Goal: Task Accomplishment & Management: Manage account settings

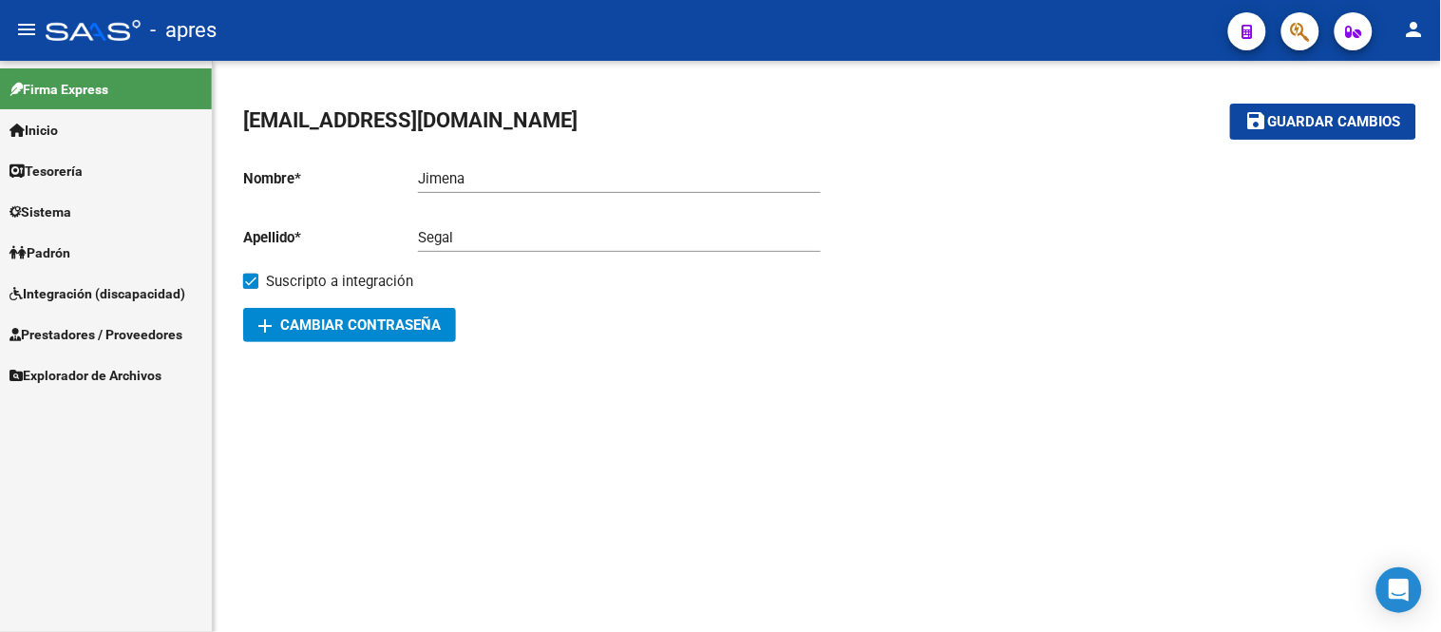
click at [118, 290] on span "Integración (discapacidad)" at bounding box center [97, 293] width 176 height 21
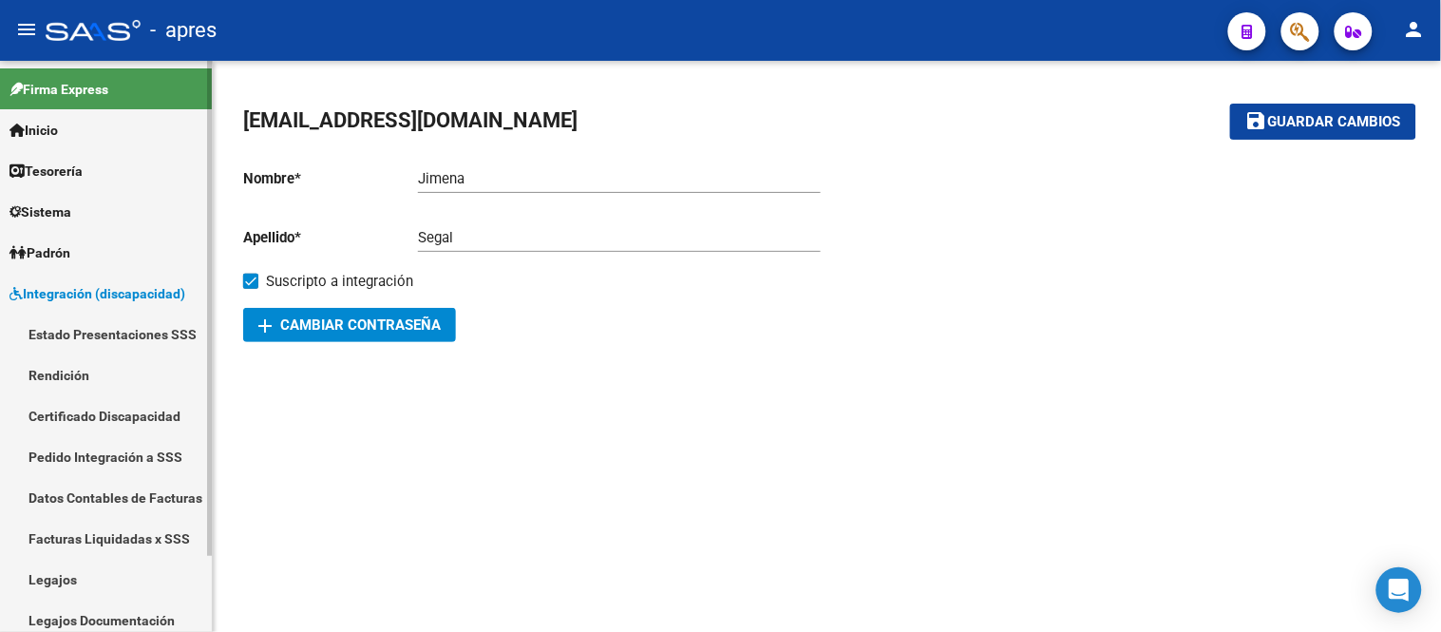
click at [114, 581] on link "Legajos" at bounding box center [106, 579] width 212 height 41
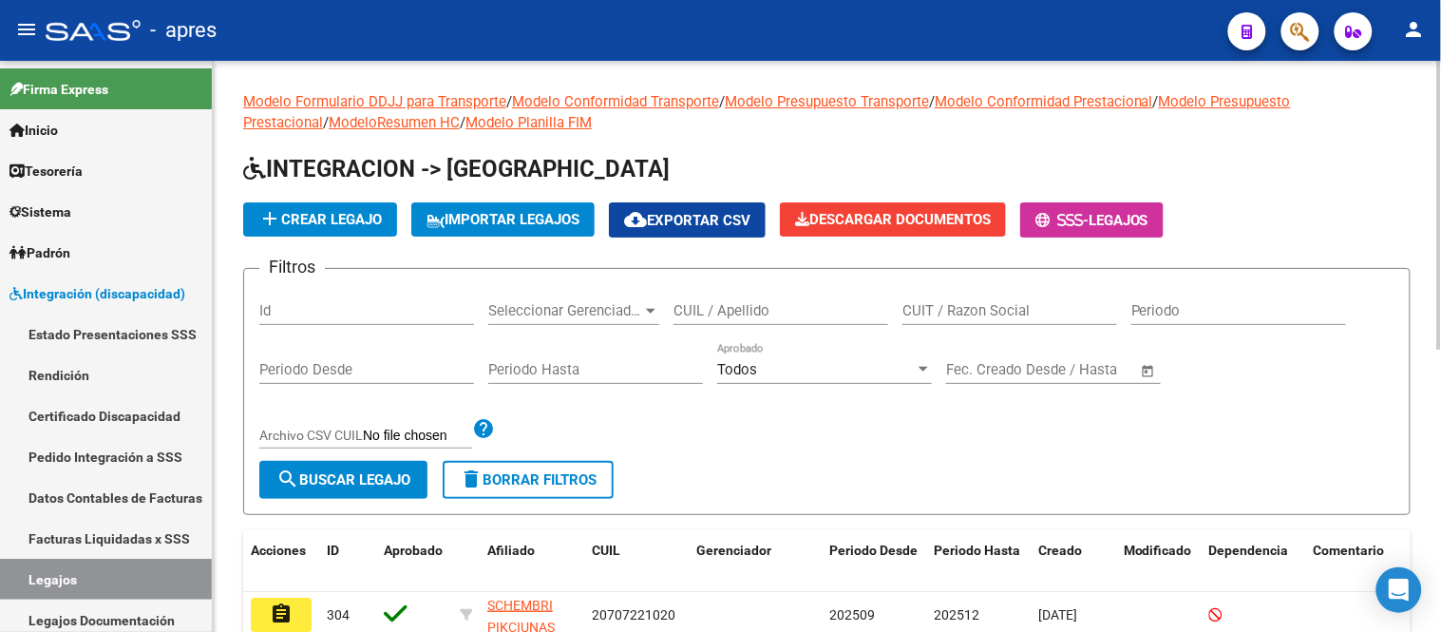
drag, startPoint x: 760, startPoint y: 295, endPoint x: 767, endPoint y: 310, distance: 16.1
click at [767, 306] on div "CUIL / Apellido" at bounding box center [780, 304] width 215 height 41
click at [767, 310] on input "CUIL / Apellido" at bounding box center [780, 310] width 215 height 17
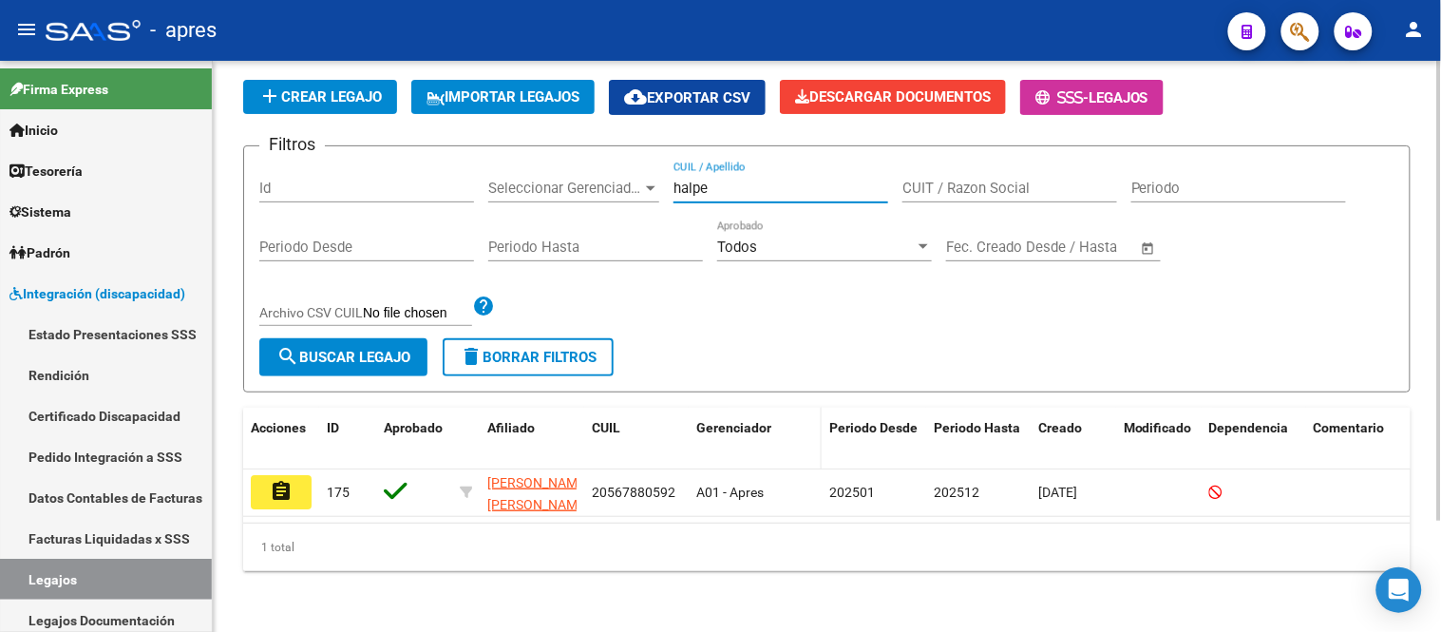
scroll to position [138, 0]
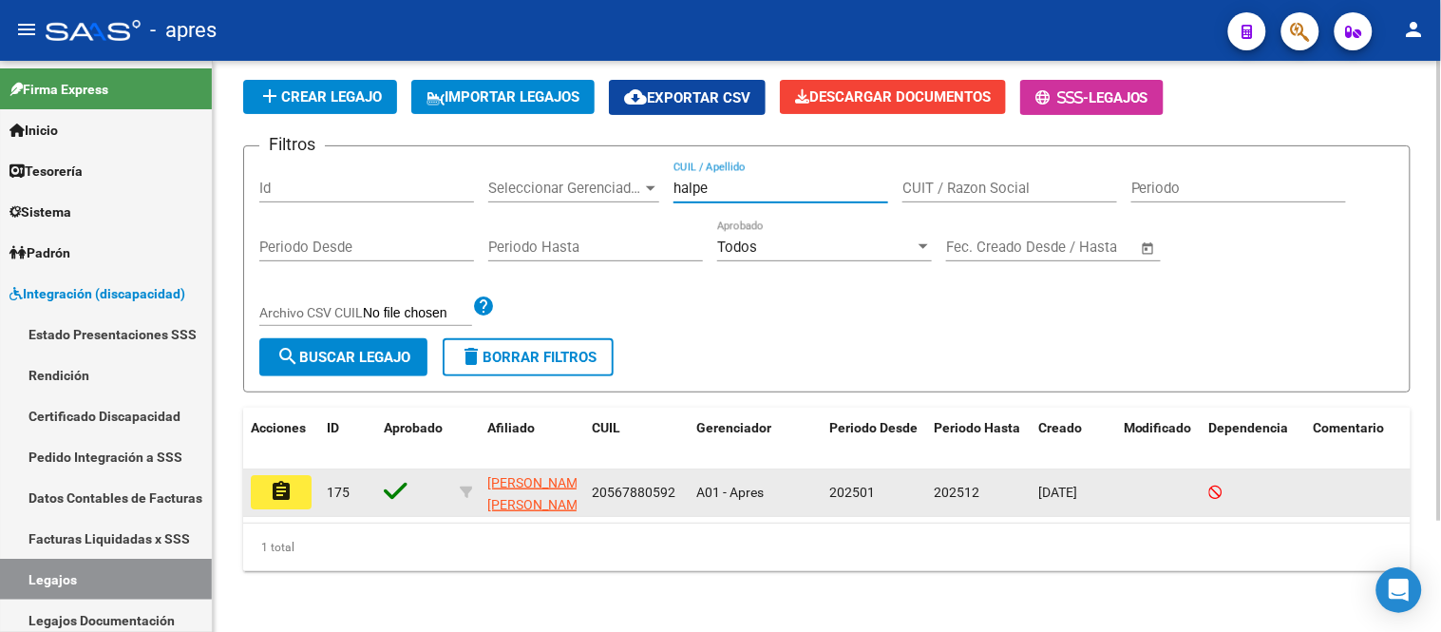
type input "halpe"
click at [267, 475] on button "assignment" at bounding box center [281, 492] width 61 height 34
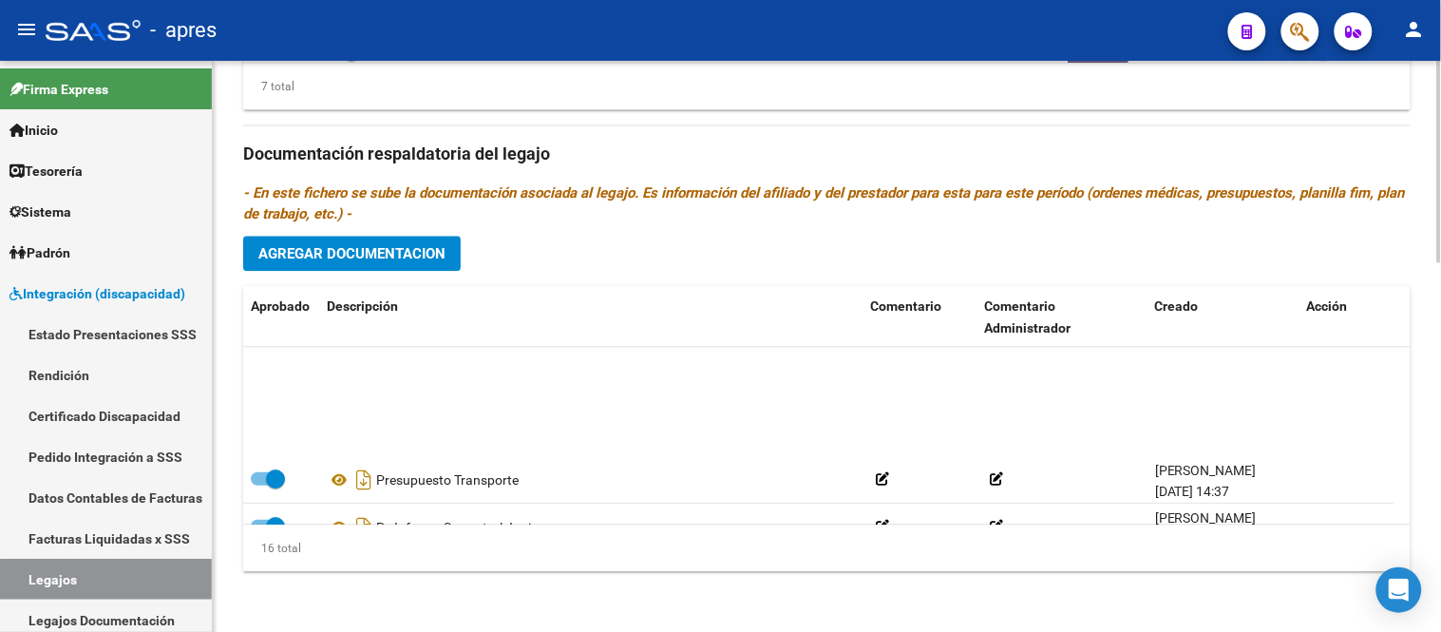
scroll to position [211, 0]
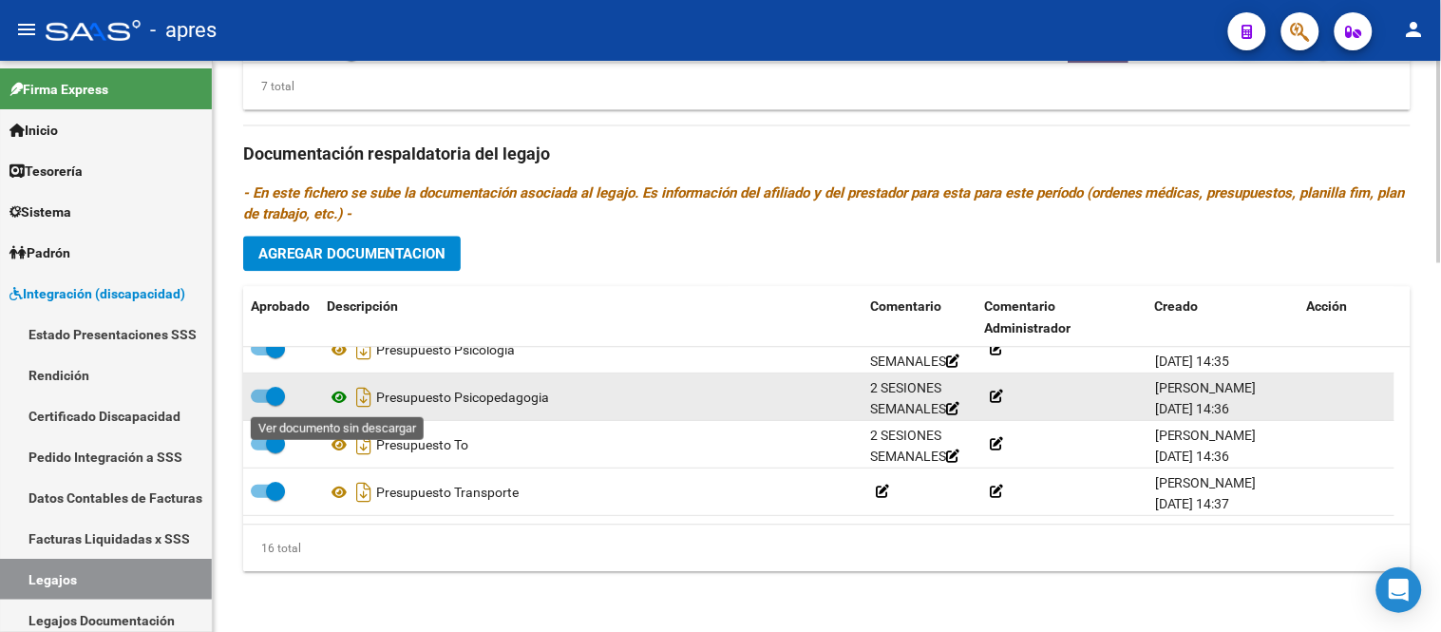
click at [329, 391] on icon at bounding box center [339, 397] width 25 height 23
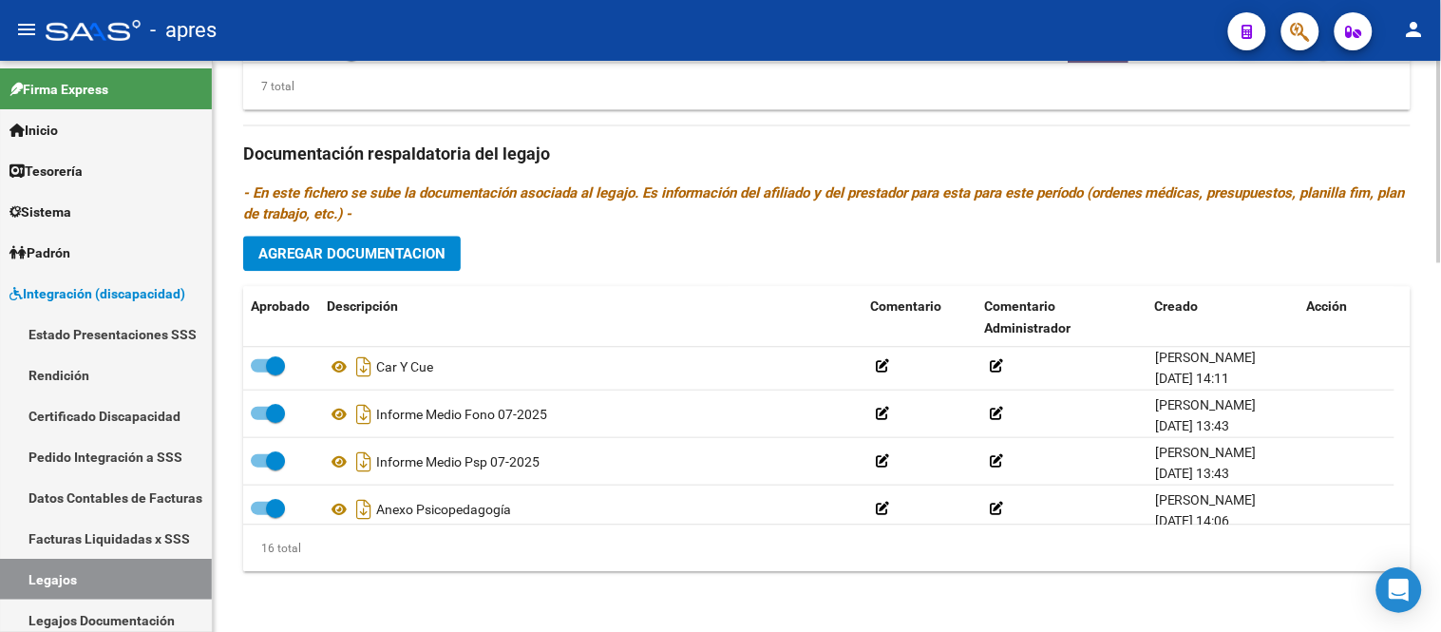
scroll to position [589, 0]
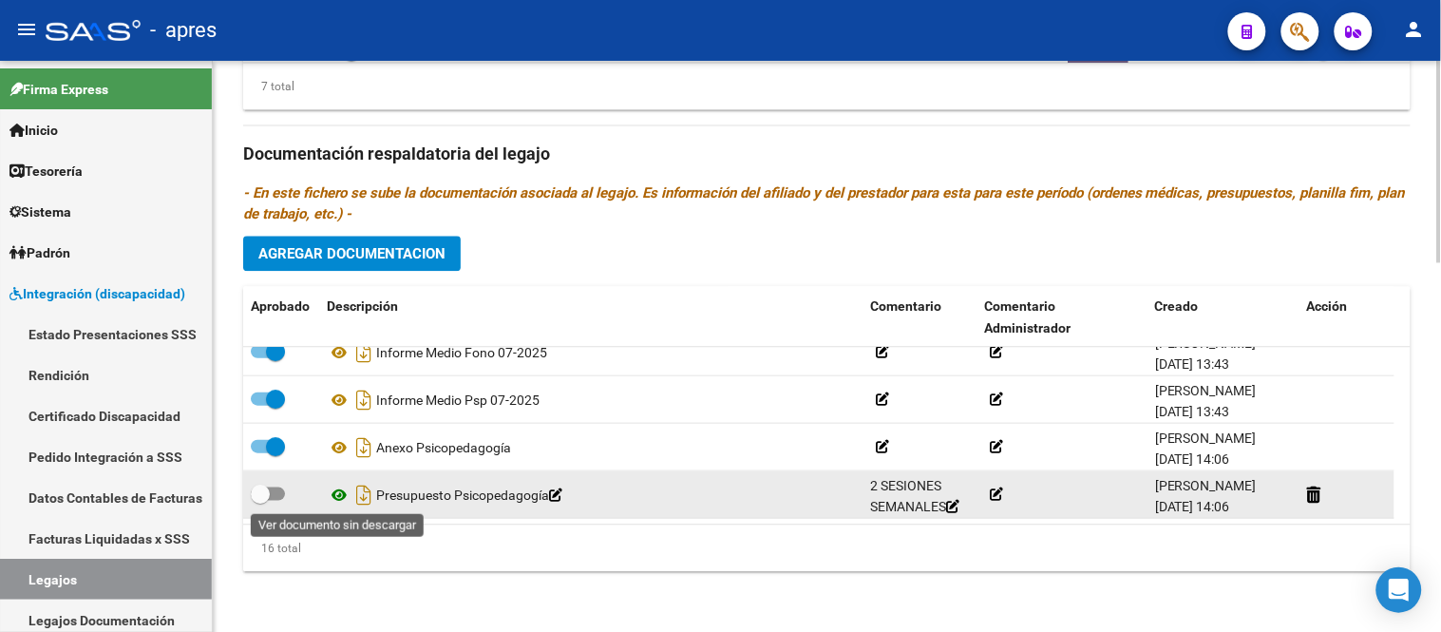
click at [343, 497] on icon at bounding box center [339, 494] width 25 height 23
click at [288, 482] on div at bounding box center [281, 494] width 61 height 25
click at [280, 492] on span at bounding box center [268, 492] width 34 height 13
click at [260, 500] on input "checkbox" at bounding box center [259, 500] width 1 height 1
checkbox input "true"
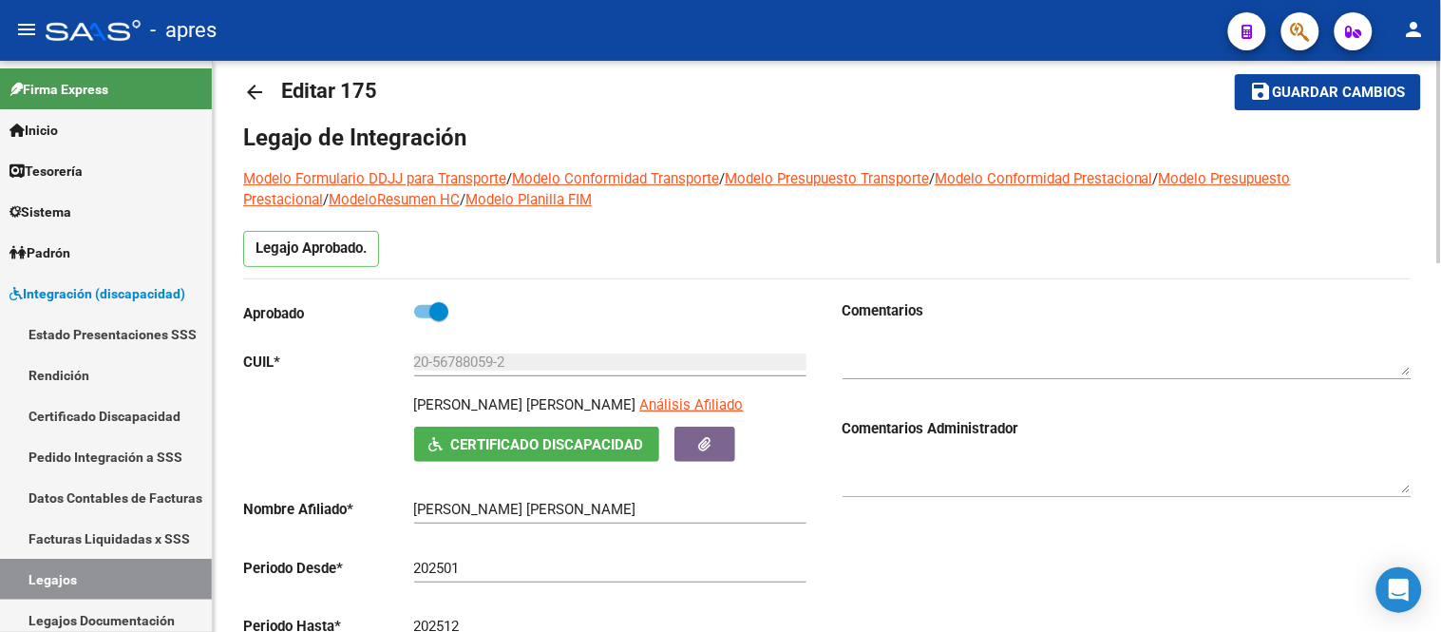
scroll to position [0, 0]
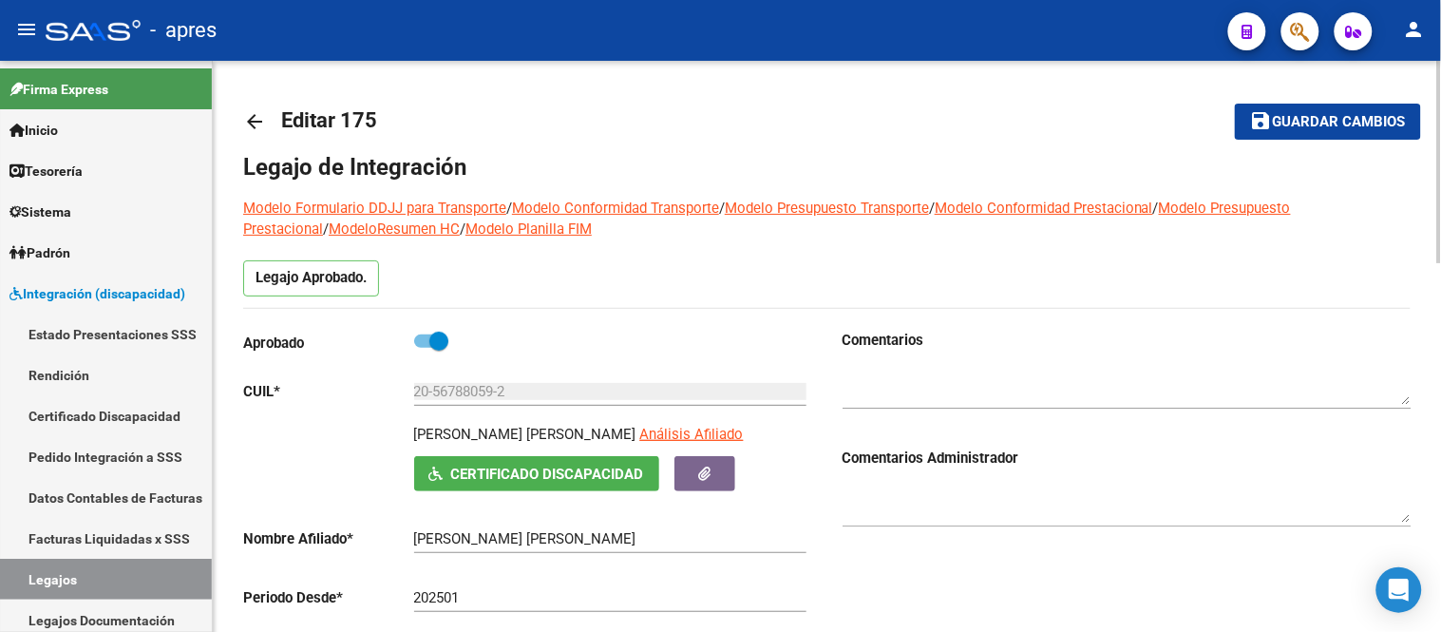
click at [1334, 119] on span "Guardar cambios" at bounding box center [1339, 122] width 133 height 17
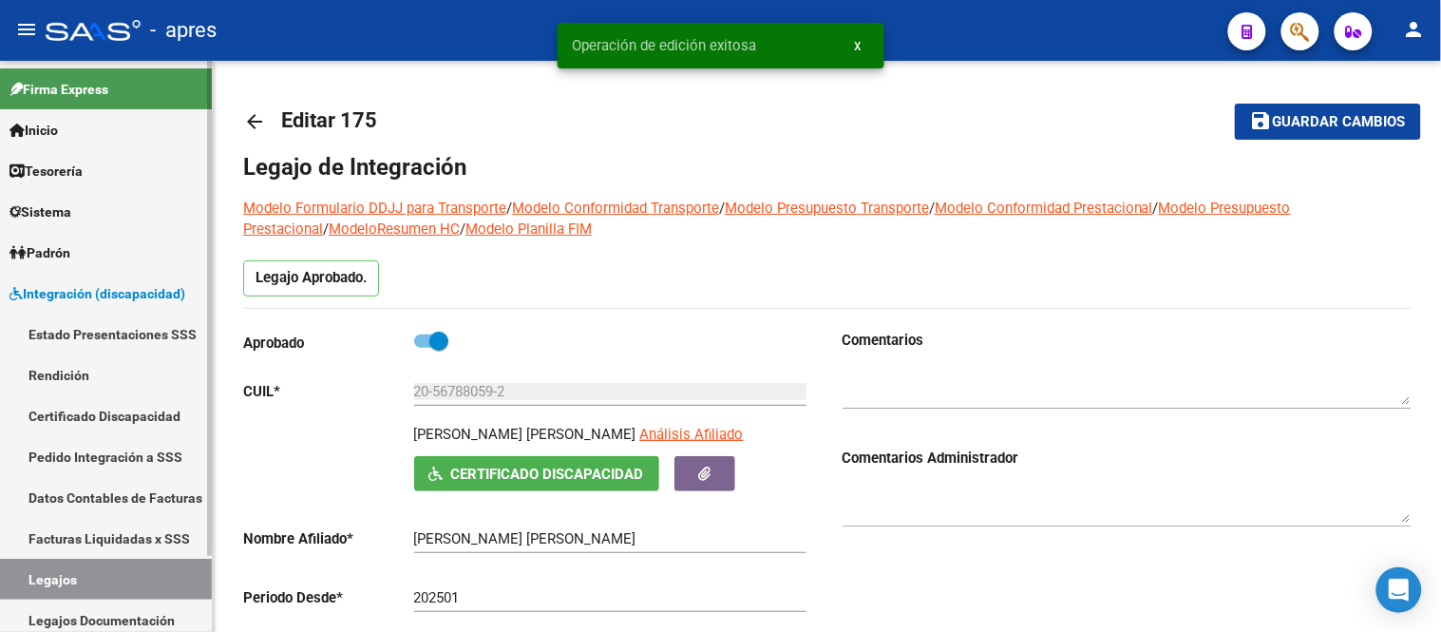
click at [133, 563] on link "Legajos" at bounding box center [106, 579] width 212 height 41
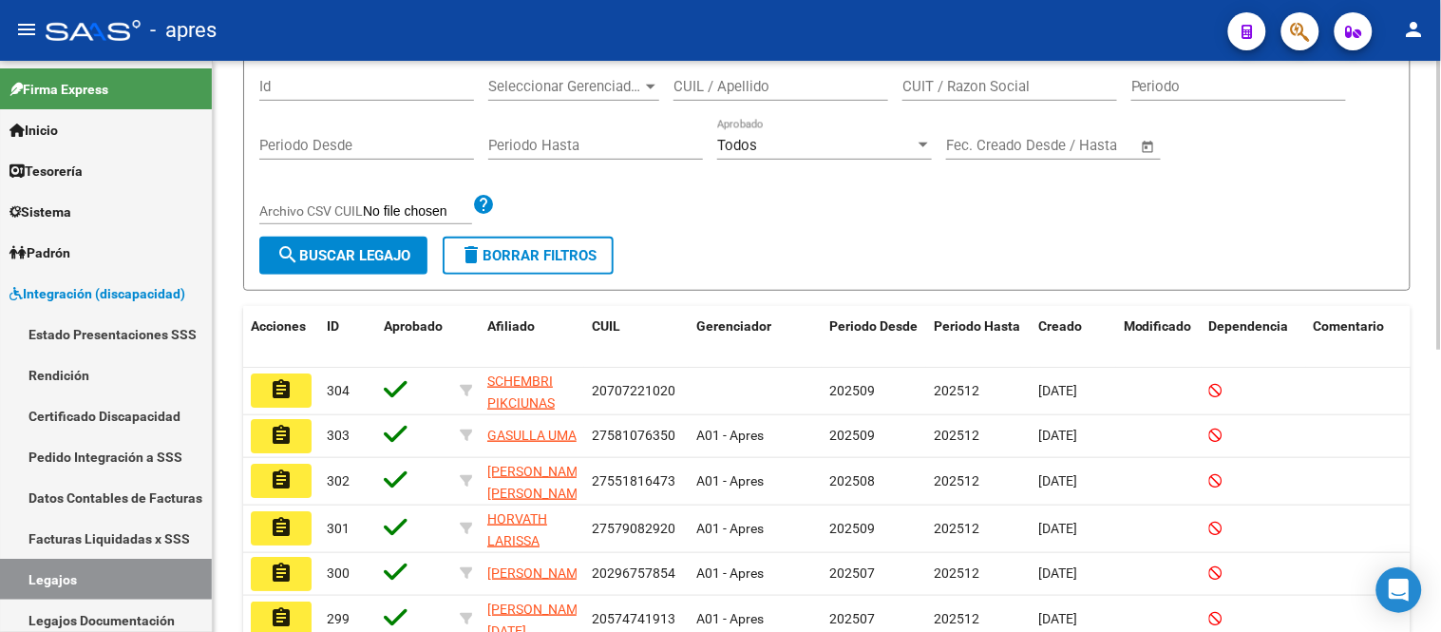
scroll to position [105, 0]
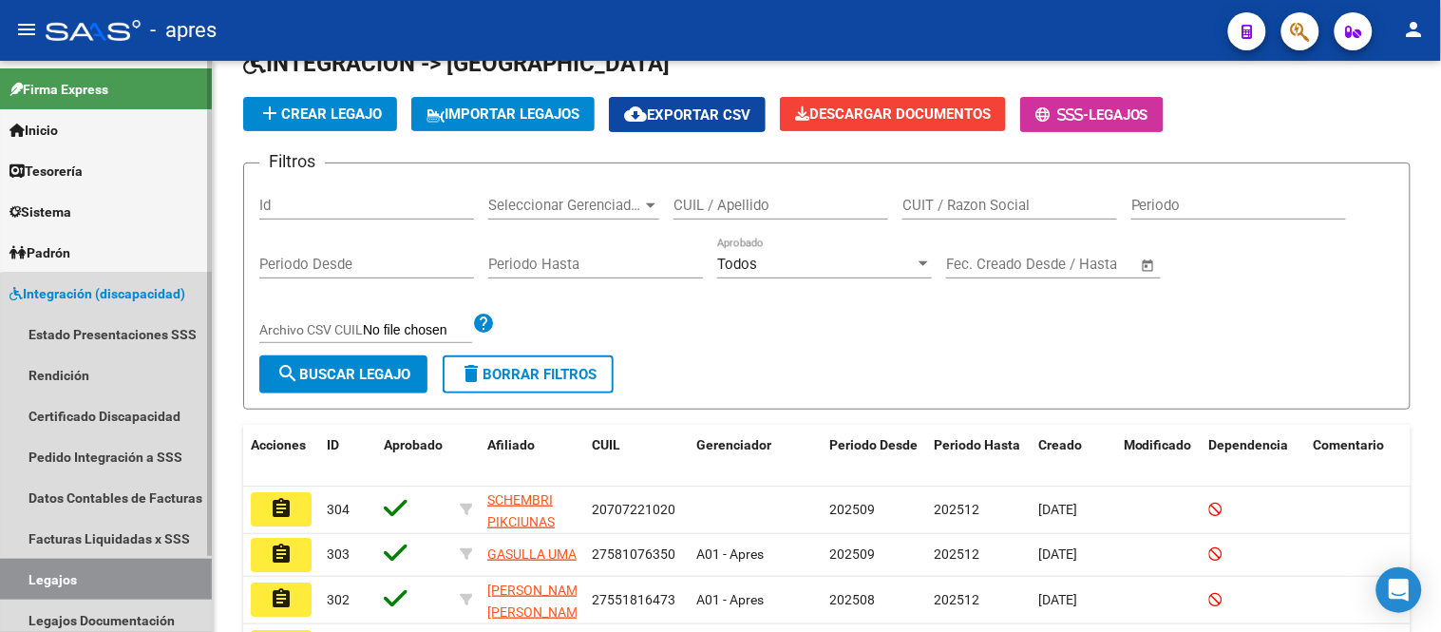
click at [130, 567] on link "Legajos" at bounding box center [106, 579] width 212 height 41
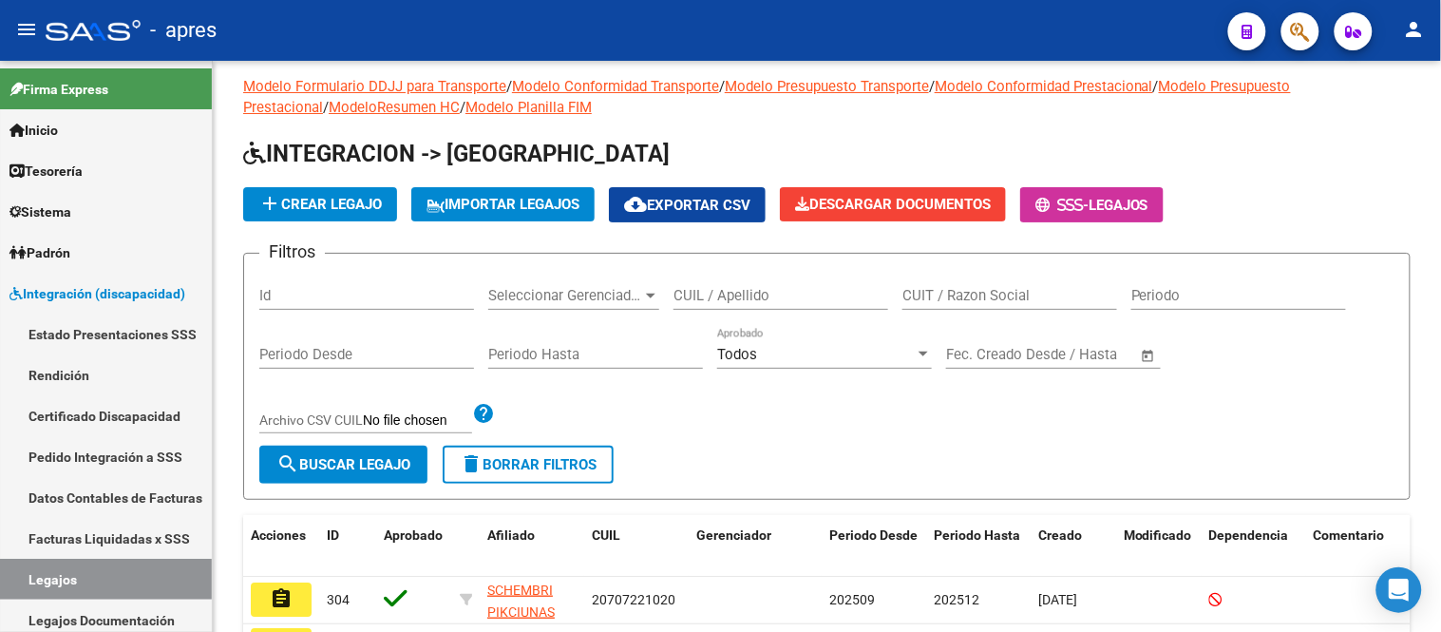
scroll to position [0, 0]
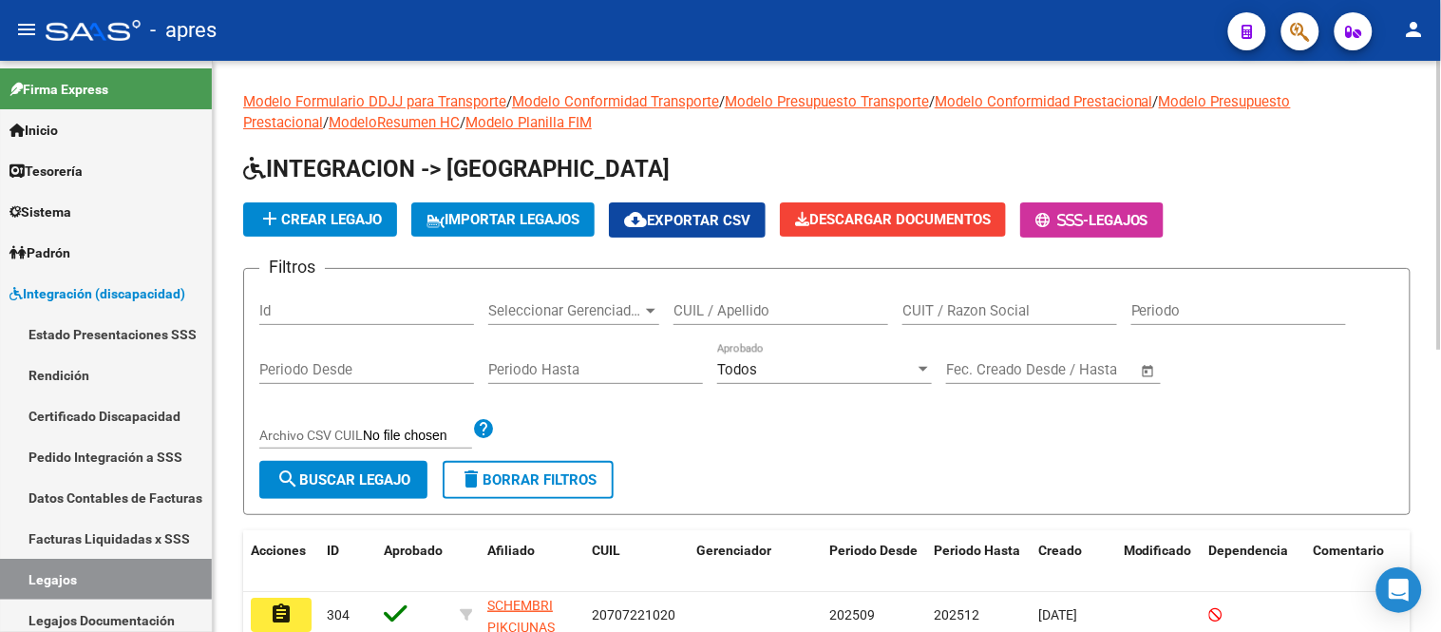
click at [800, 312] on input "CUIL / Apellido" at bounding box center [780, 310] width 215 height 17
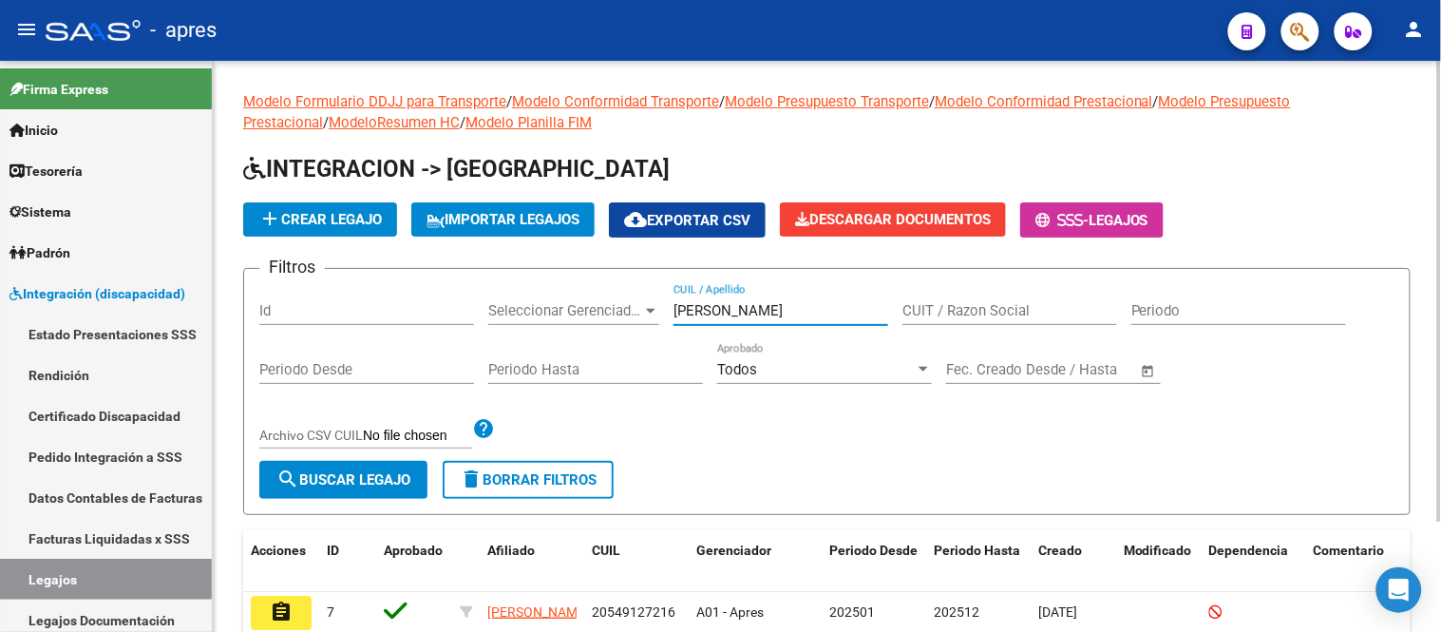
scroll to position [138, 0]
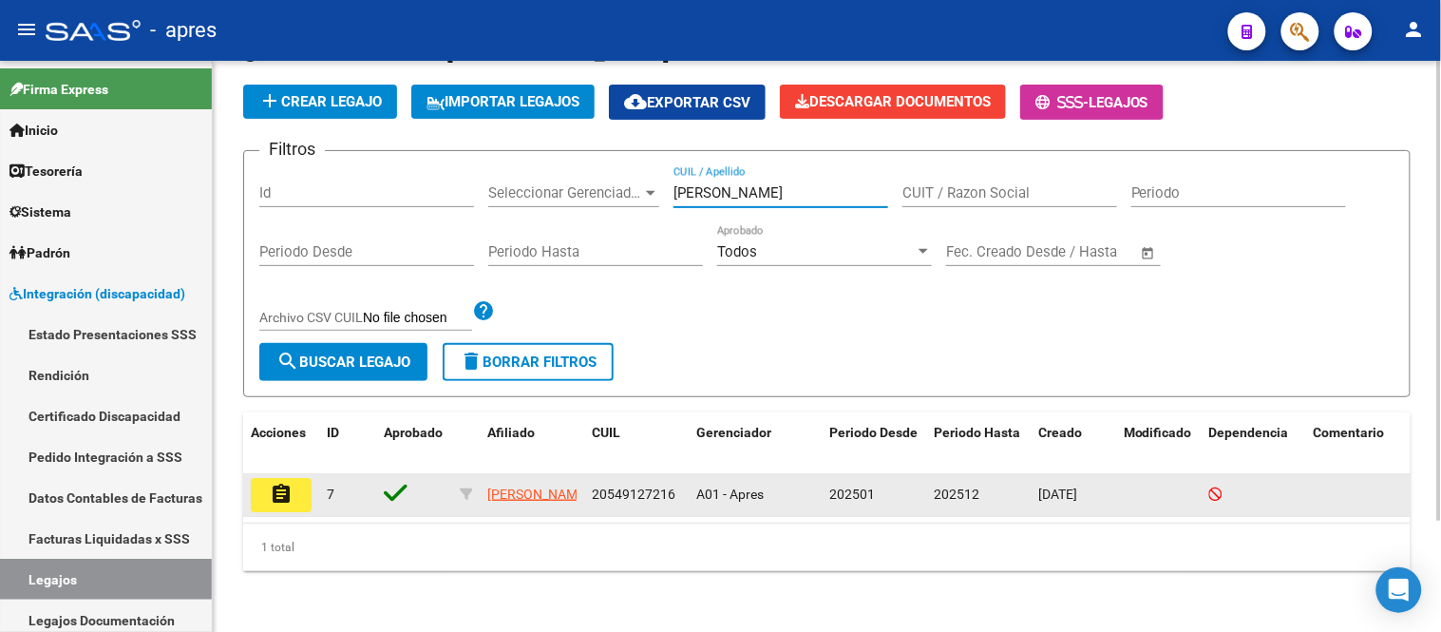
type input "[PERSON_NAME]"
click at [281, 483] on mat-icon "assignment" at bounding box center [281, 494] width 23 height 23
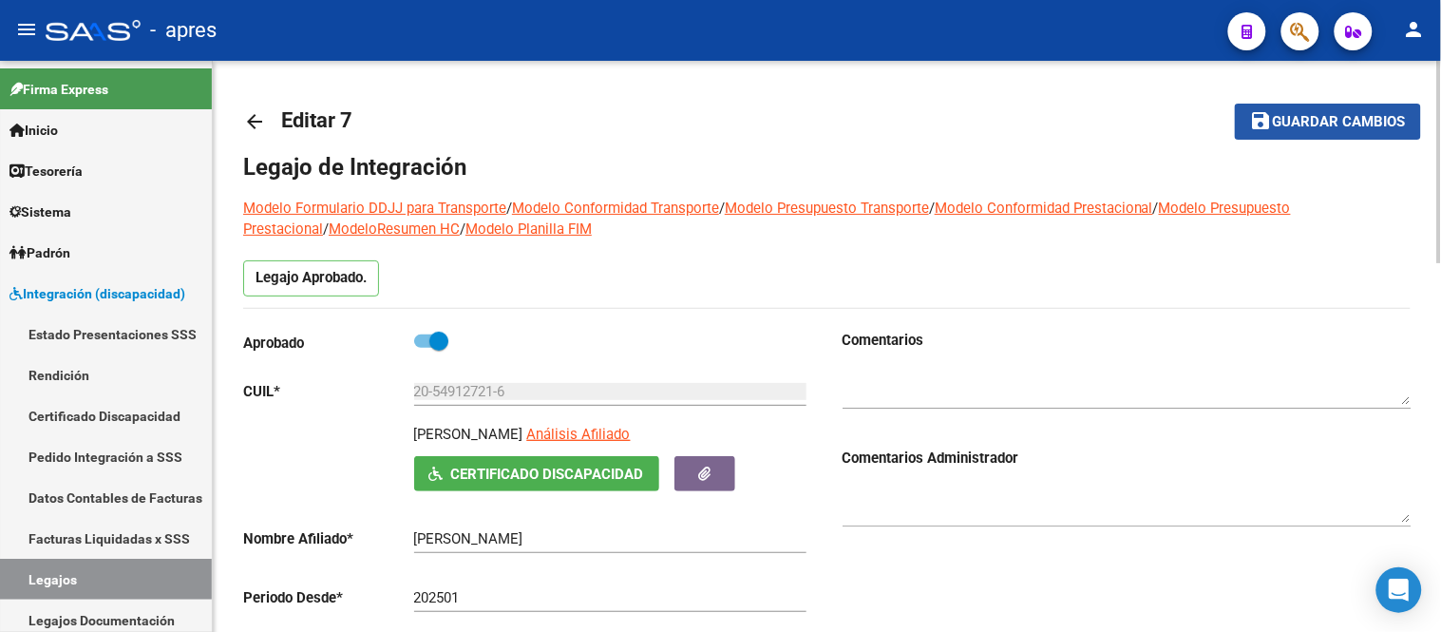
click at [1392, 104] on button "save Guardar cambios" at bounding box center [1328, 121] width 186 height 35
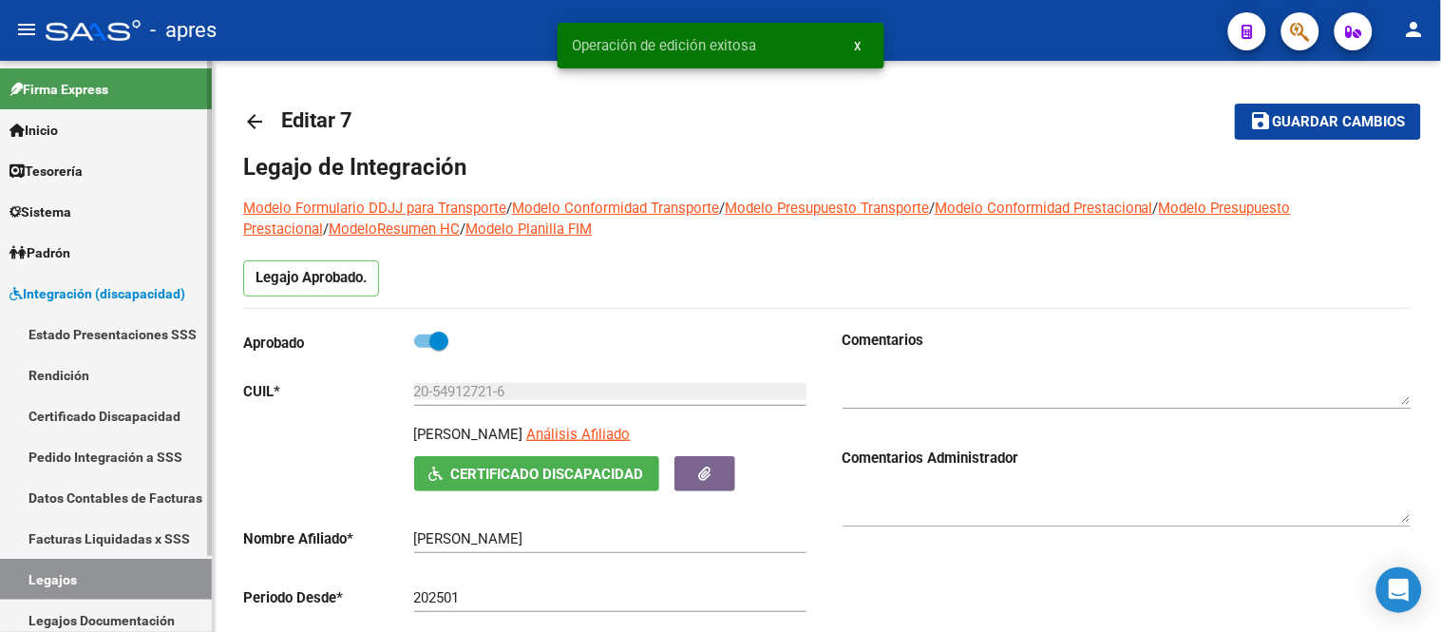
click at [46, 584] on link "Legajos" at bounding box center [106, 579] width 212 height 41
